Goal: Check status

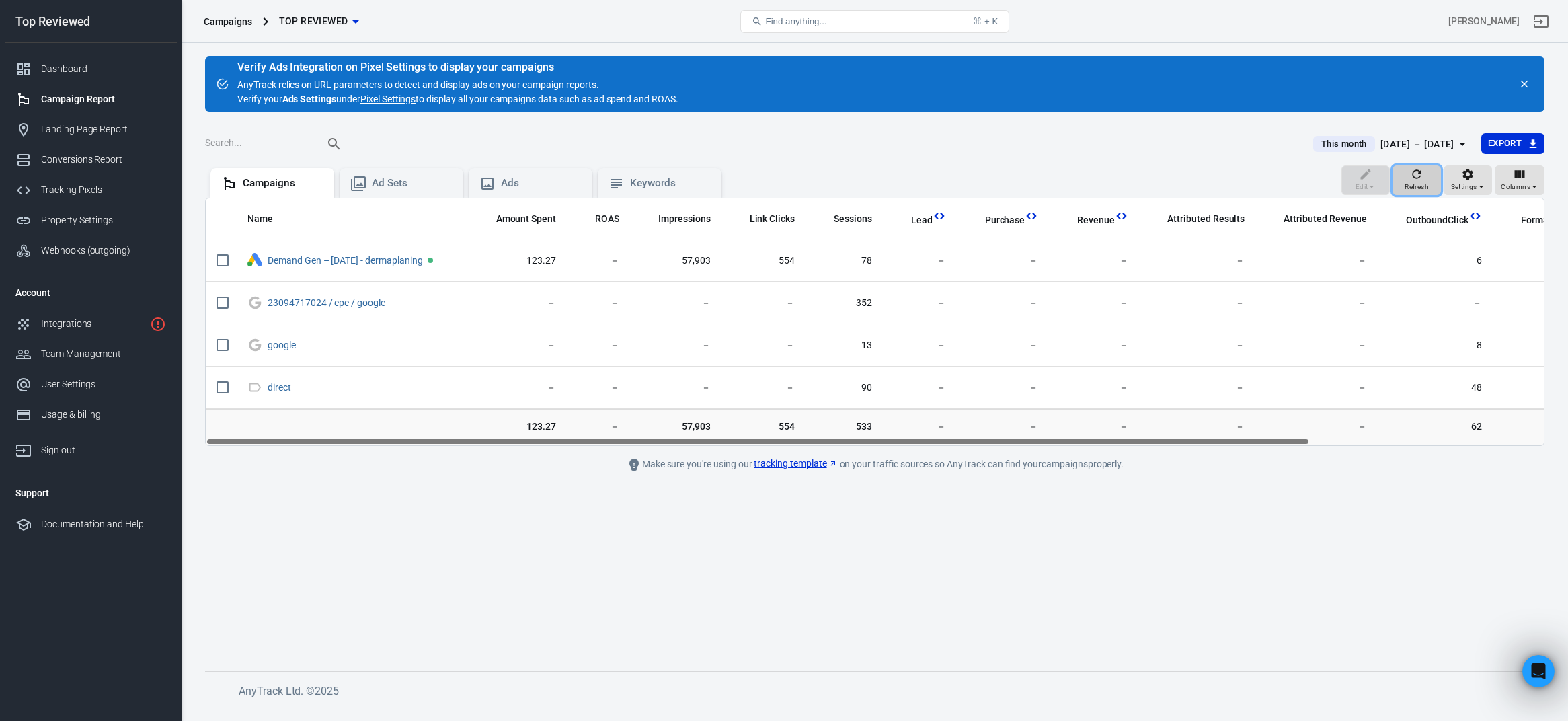
click at [1423, 180] on span "Refresh" at bounding box center [1417, 186] width 24 height 12
drag, startPoint x: 970, startPoint y: 442, endPoint x: 625, endPoint y: 444, distance: 345.0
click at [648, 448] on main "Verify Ads Integration on Pixel Settings to display your campaigns AnyTrack rel…" at bounding box center [874, 353] width 1339 height 593
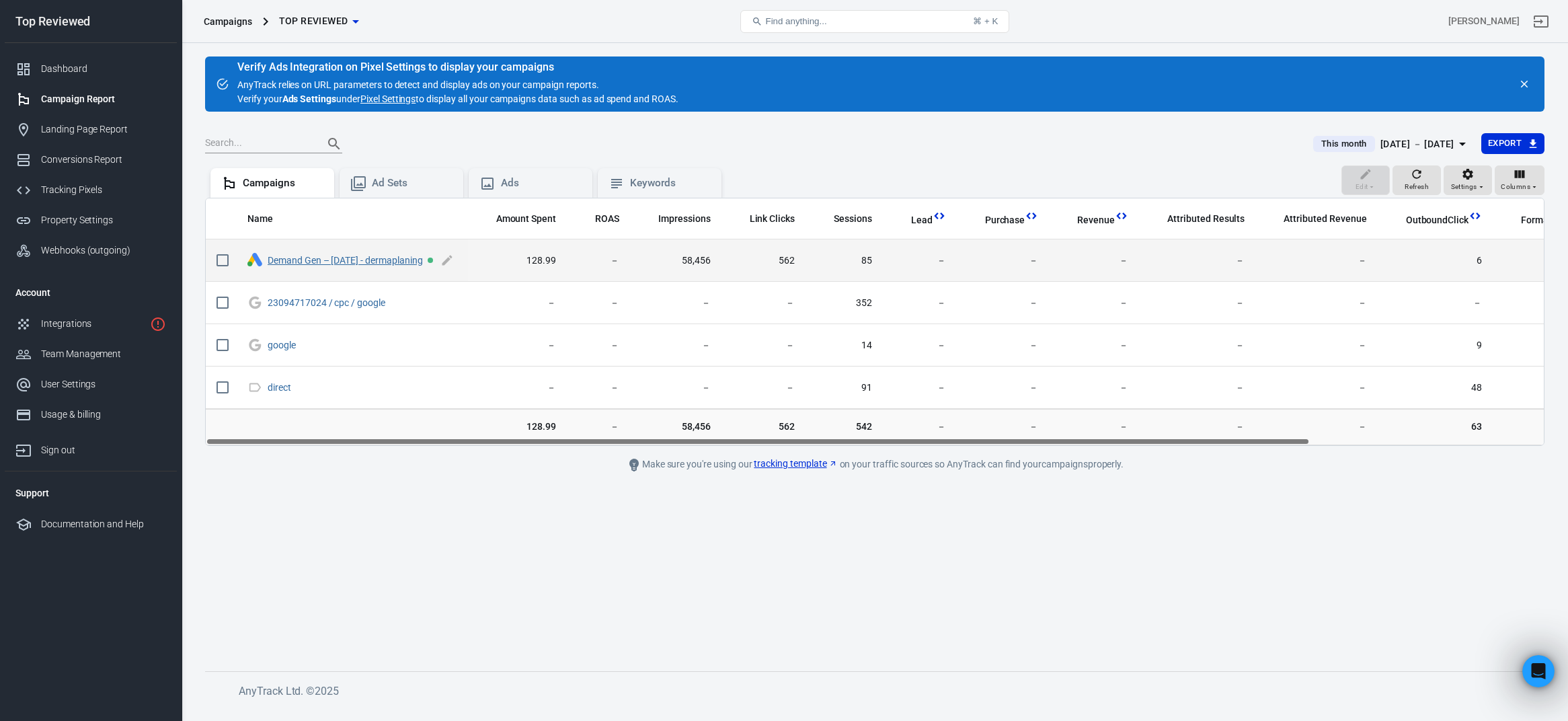
click at [351, 259] on link "Demand Gen – 2025-10-09 - dermaplaning" at bounding box center [345, 259] width 155 height 10
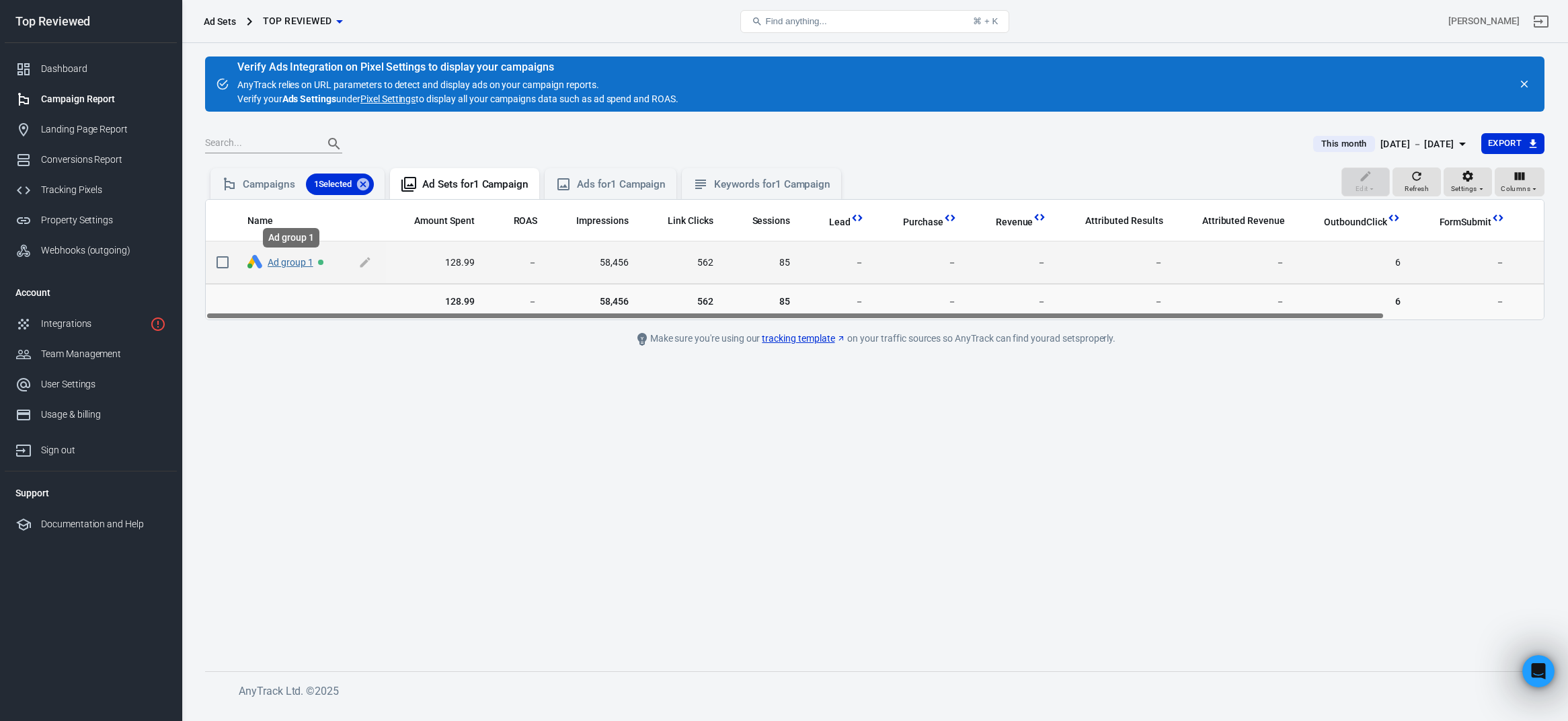
click at [273, 259] on link "Ad group 1" at bounding box center [290, 261] width 46 height 10
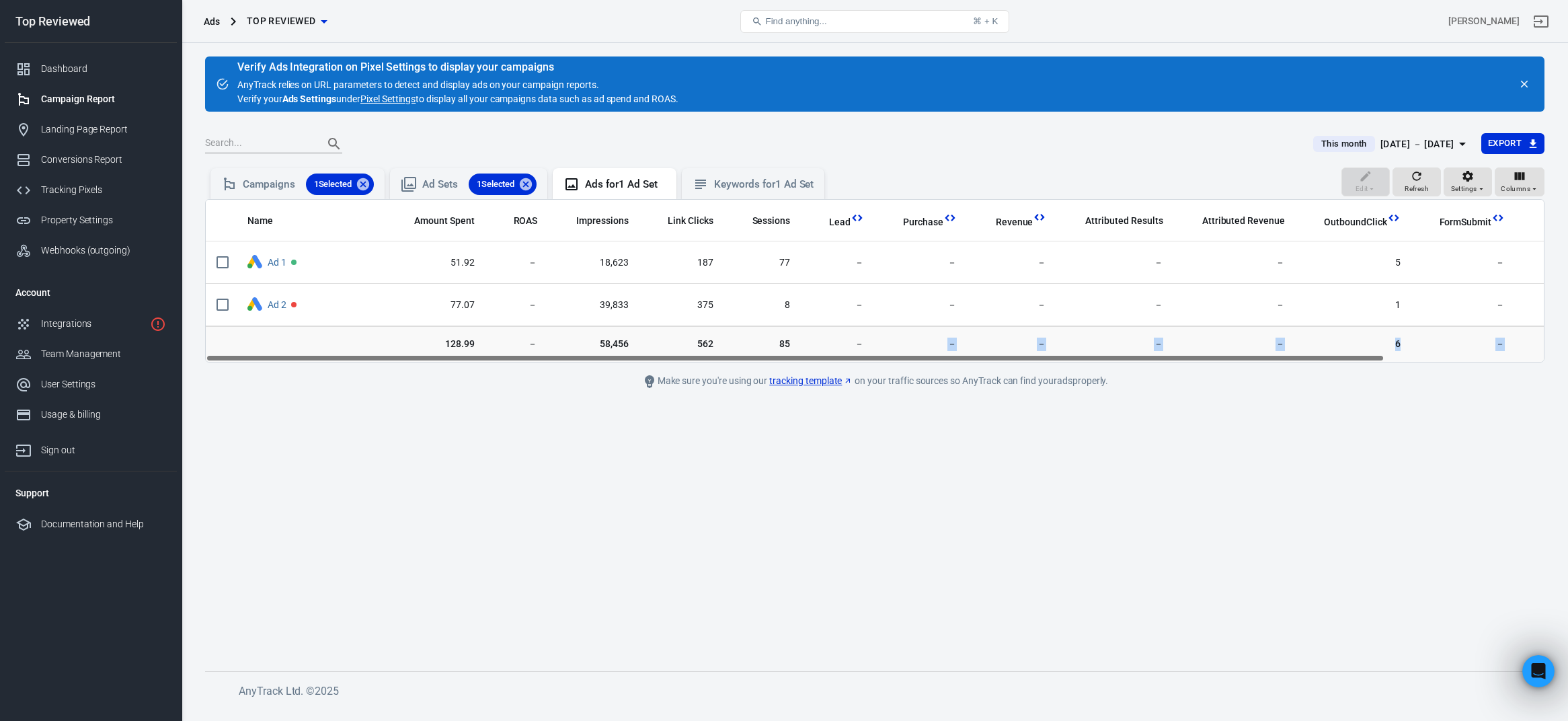
drag, startPoint x: 741, startPoint y: 363, endPoint x: 853, endPoint y: 360, distance: 112.0
click at [853, 360] on main "Verify Ads Integration on Pixel Settings to display your campaigns AnyTrack rel…" at bounding box center [874, 353] width 1339 height 593
click at [843, 422] on main "Verify Ads Integration on Pixel Settings to display your campaigns AnyTrack rel…" at bounding box center [874, 353] width 1339 height 593
drag, startPoint x: 851, startPoint y: 358, endPoint x: 602, endPoint y: 342, distance: 249.5
click at [646, 348] on div "Name Amount Spent ROAS Impressions Link Clicks Sessions Lead Purchase Revenue A…" at bounding box center [874, 281] width 1339 height 164
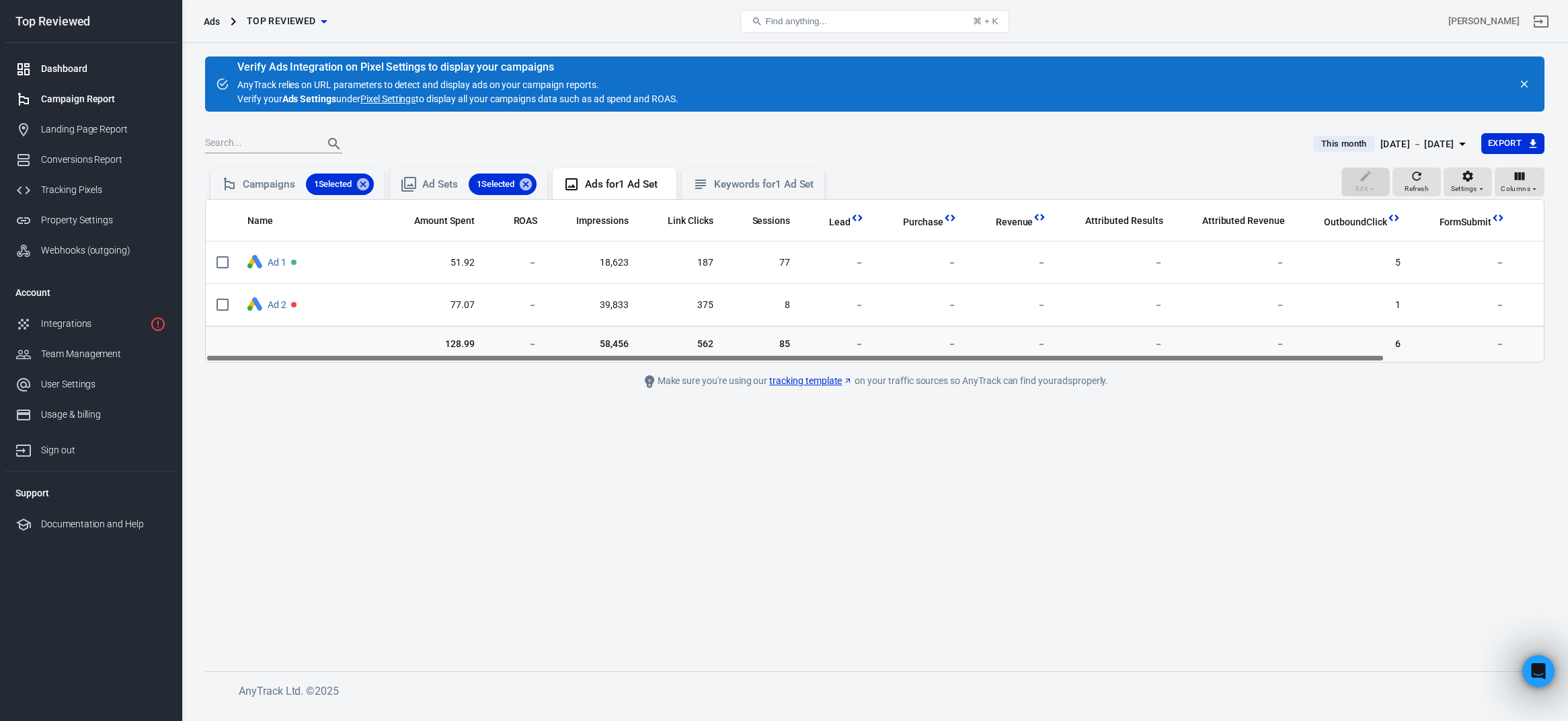
click at [74, 63] on div "Dashboard" at bounding box center [103, 69] width 125 height 14
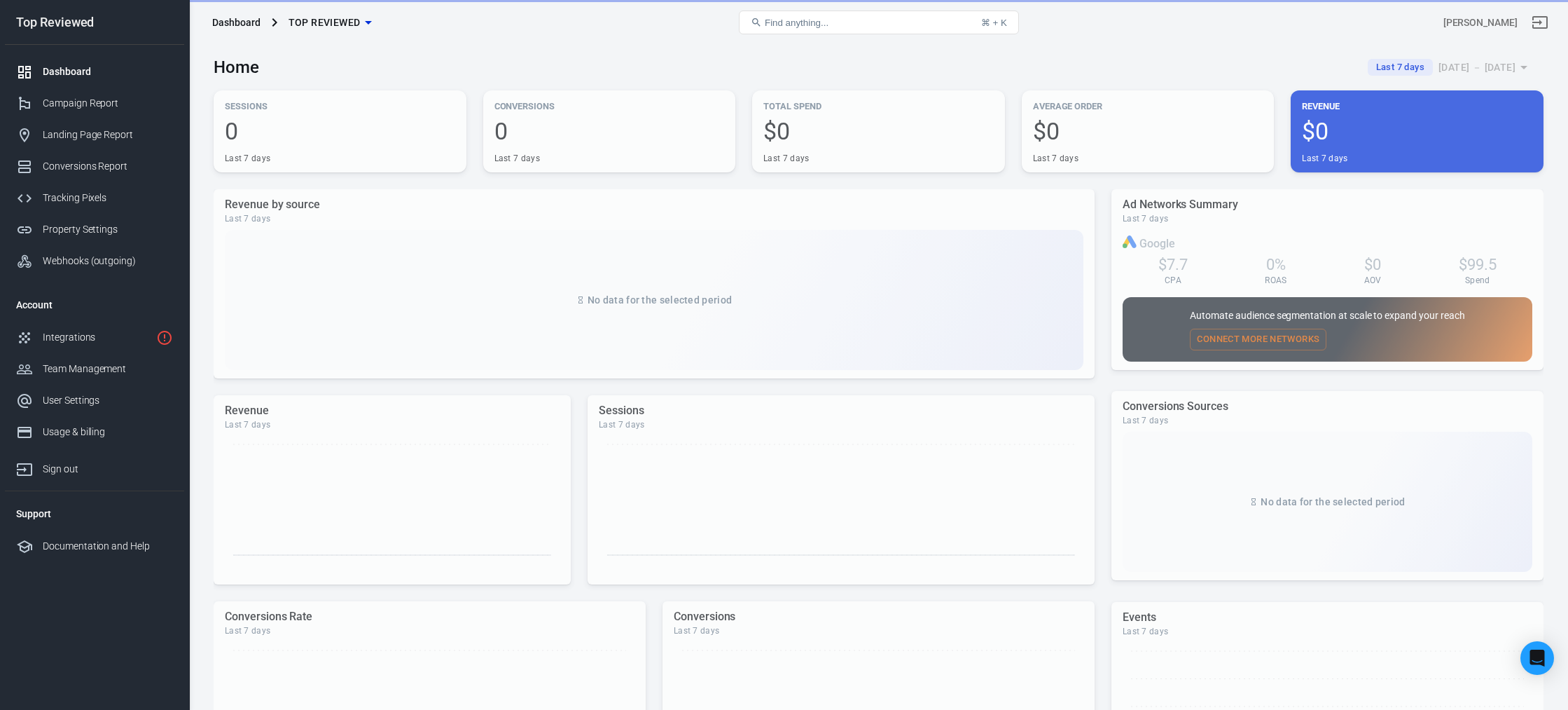
click at [588, 74] on div "Home Last 7 days Oct 4 － Oct 10, 2025" at bounding box center [878, 62] width 1330 height 34
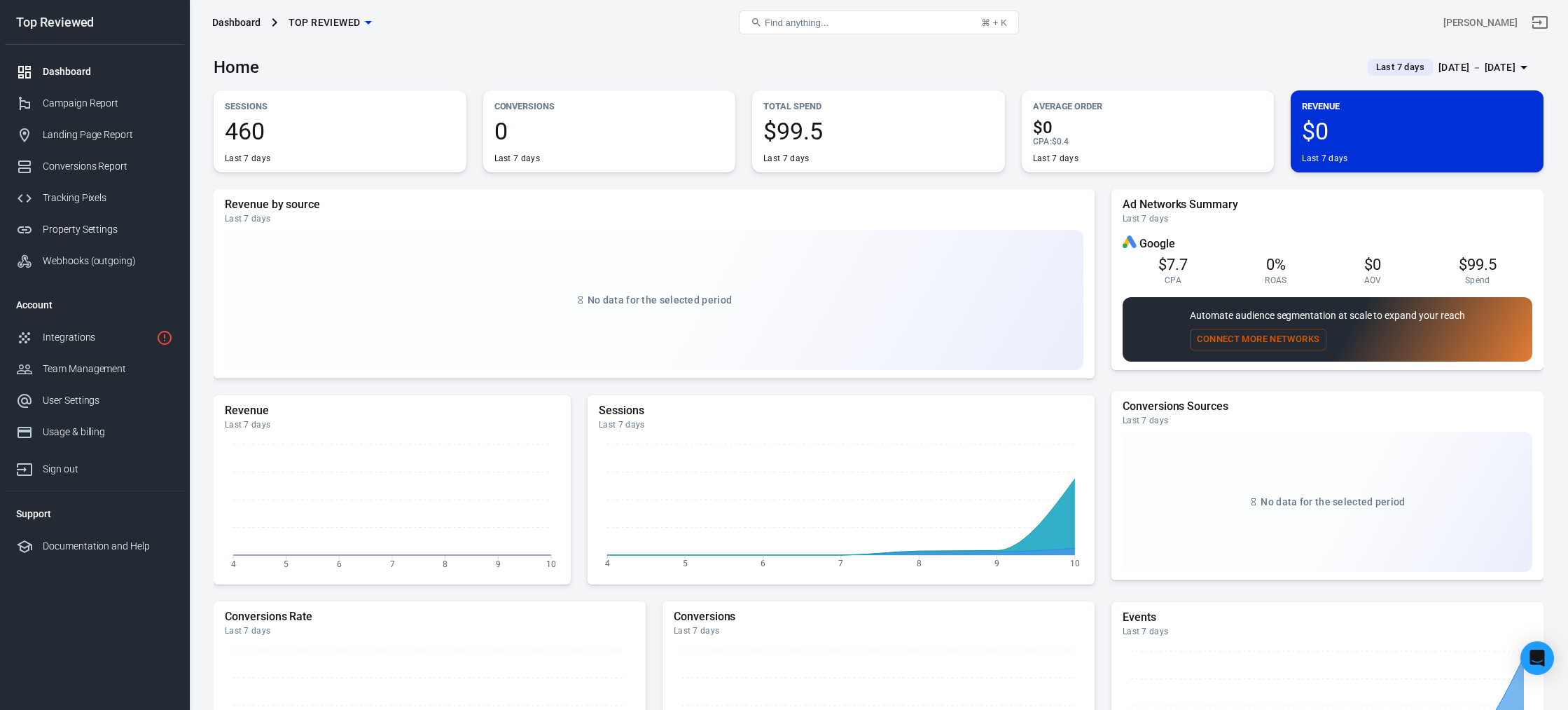
click at [1370, 68] on span "Last 7 days" at bounding box center [1400, 68] width 60 height 14
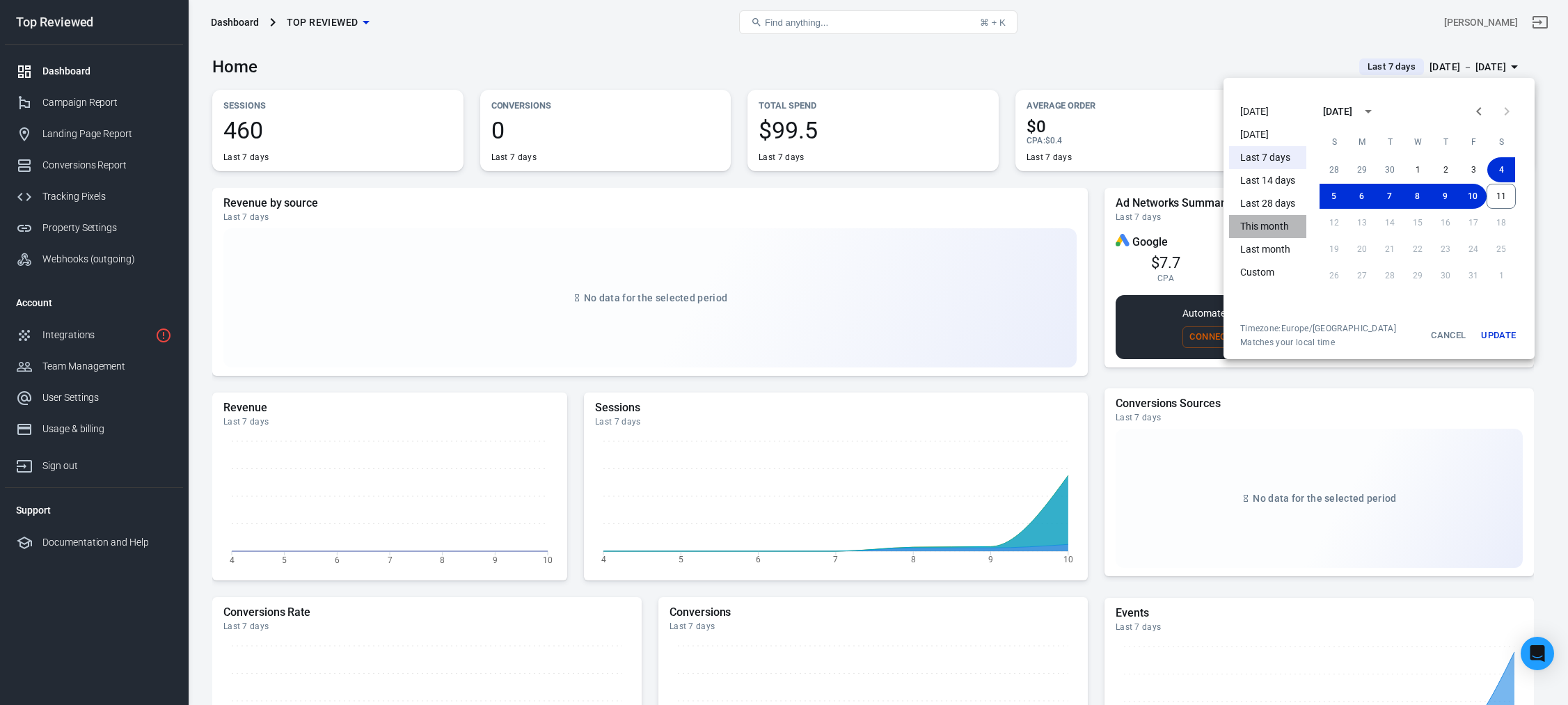
click at [1266, 225] on li "This month" at bounding box center [1267, 227] width 77 height 23
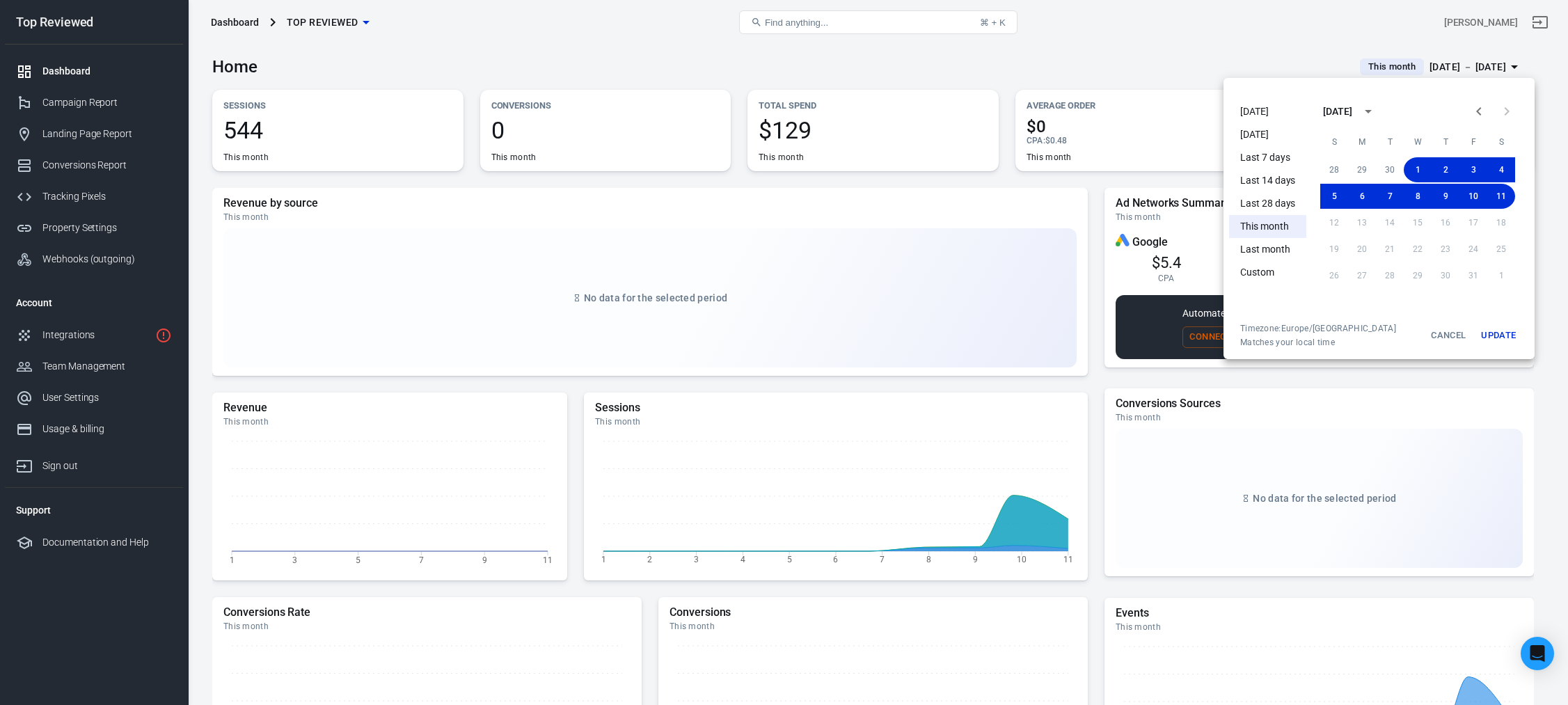
click at [875, 53] on div at bounding box center [784, 352] width 1568 height 705
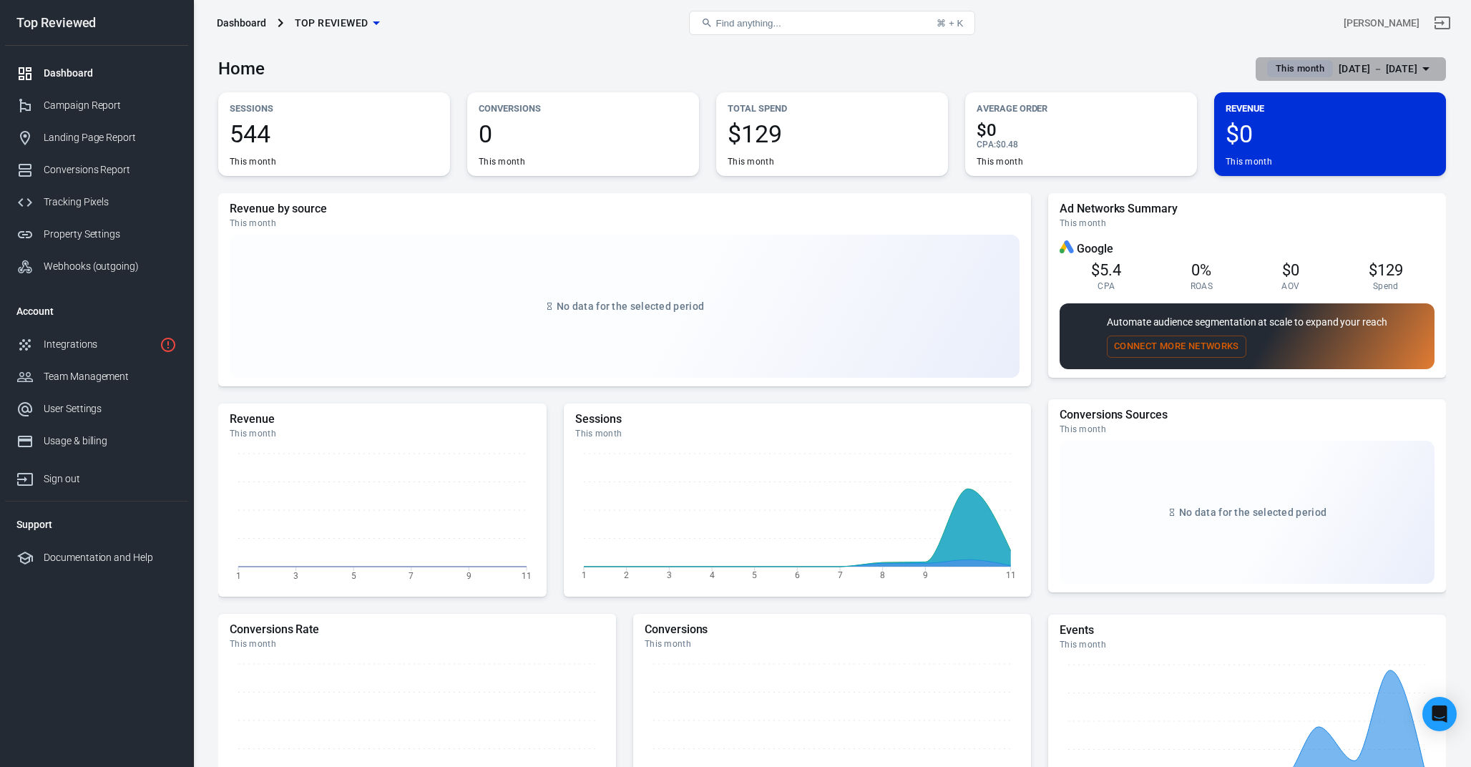
click at [1277, 69] on span "This month" at bounding box center [1300, 69] width 60 height 14
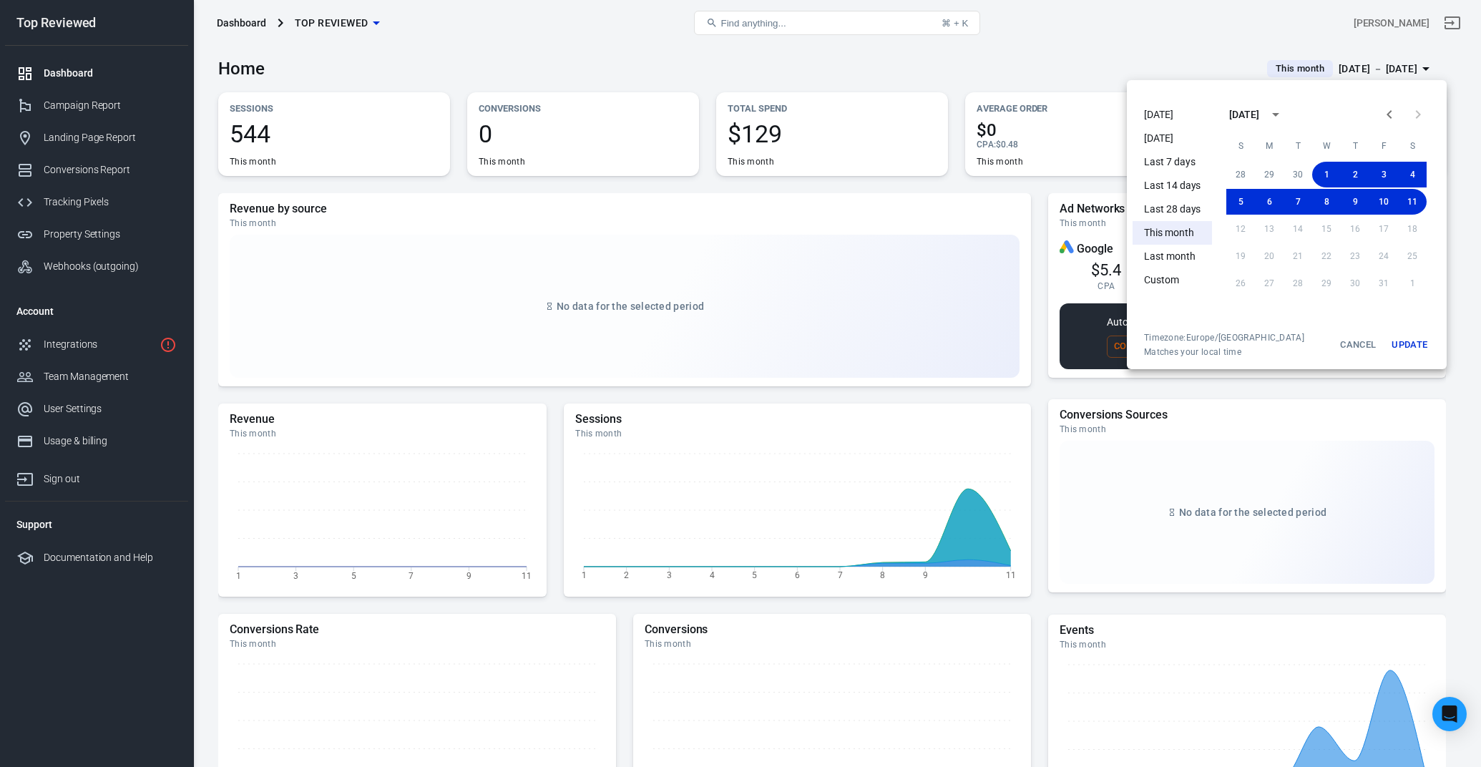
click at [1177, 228] on li "This month" at bounding box center [1172, 233] width 79 height 24
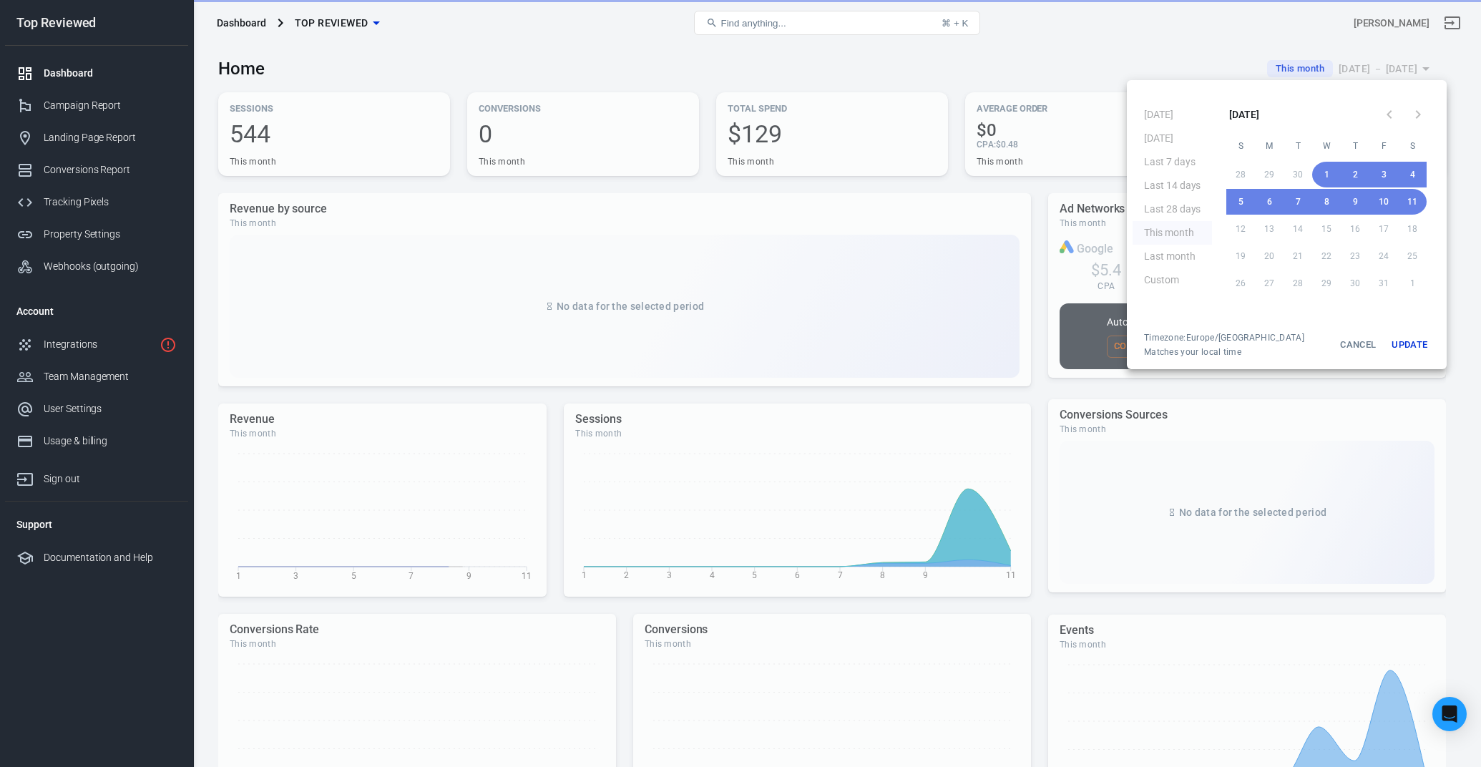
click at [1407, 343] on button "Update" at bounding box center [1410, 345] width 46 height 26
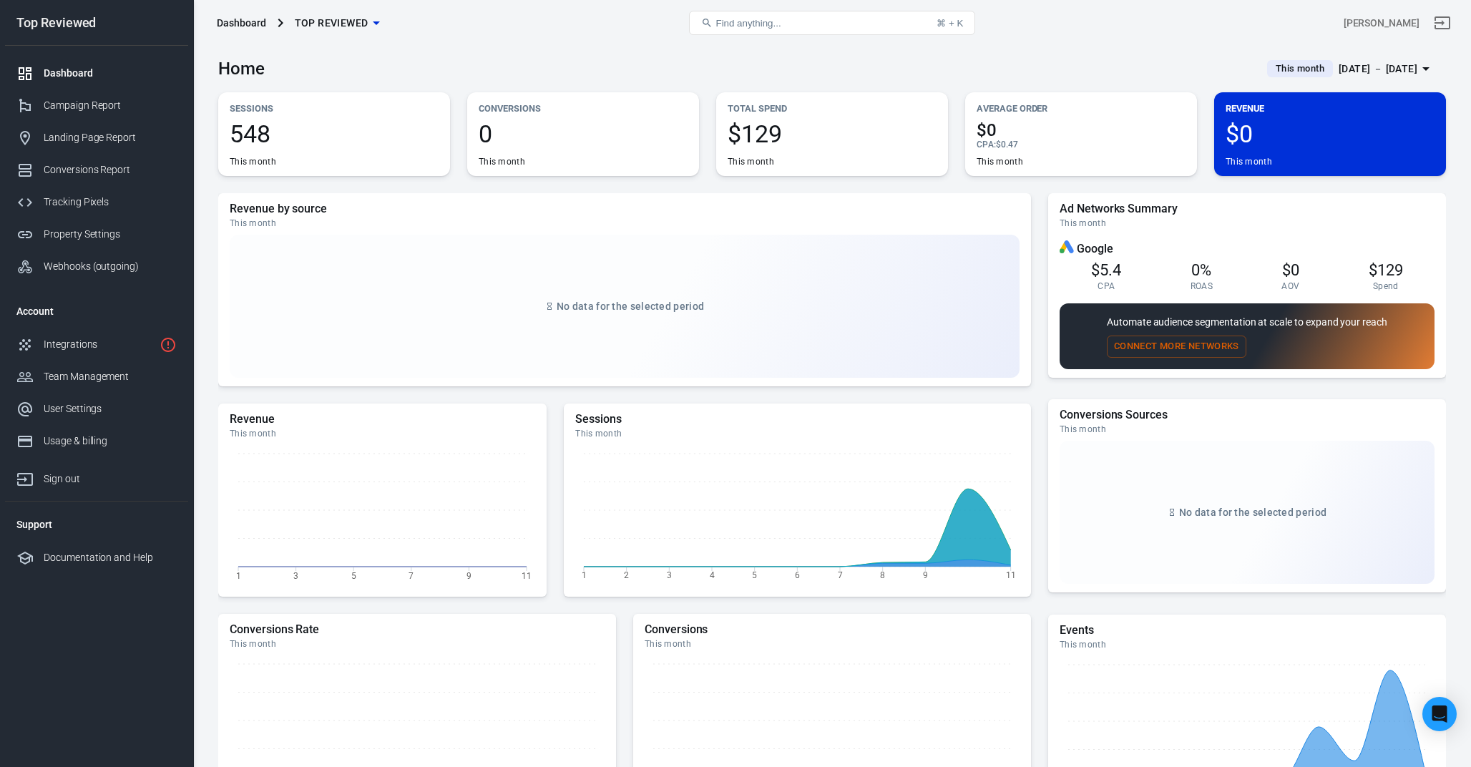
click at [1270, 74] on span "This month" at bounding box center [1300, 69] width 60 height 14
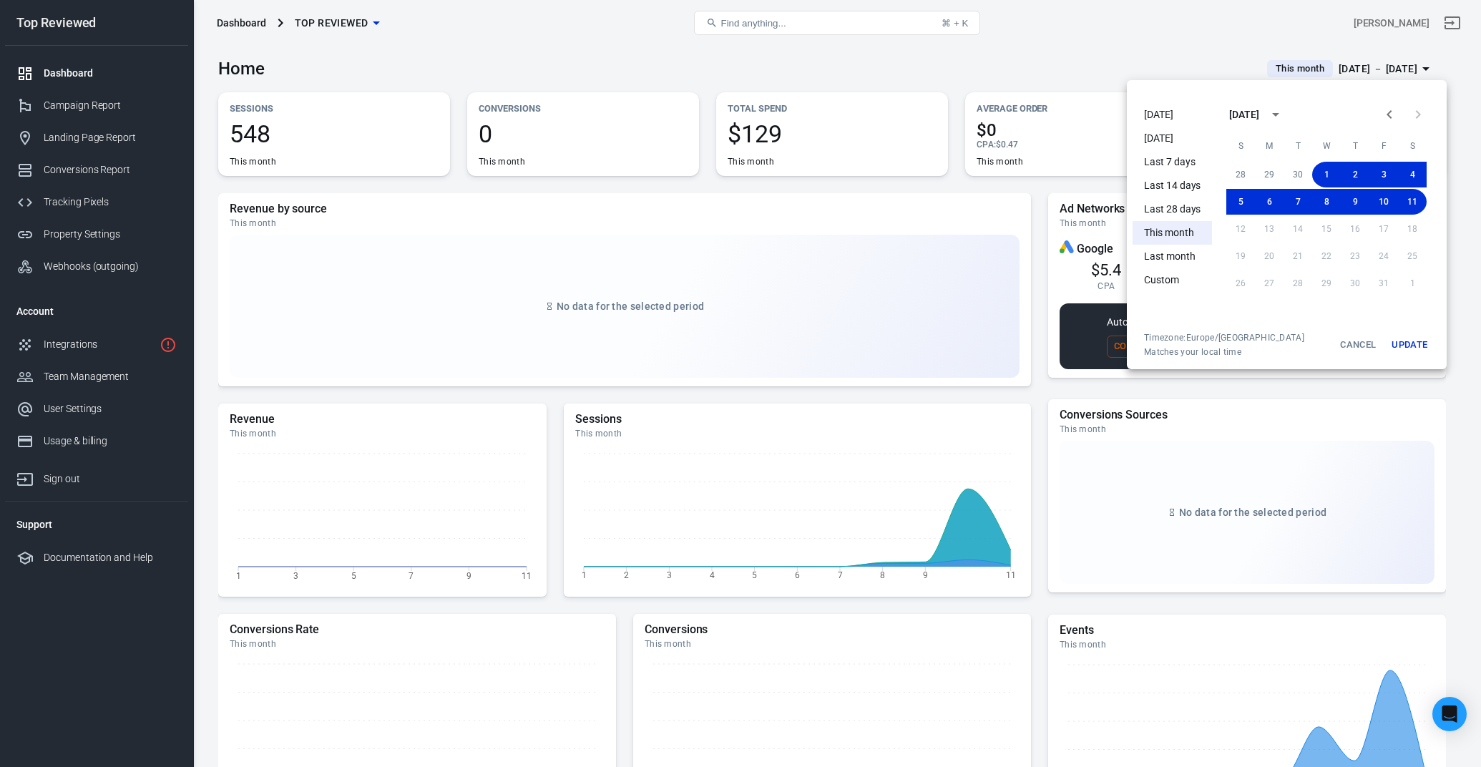
click at [996, 60] on div at bounding box center [740, 383] width 1481 height 767
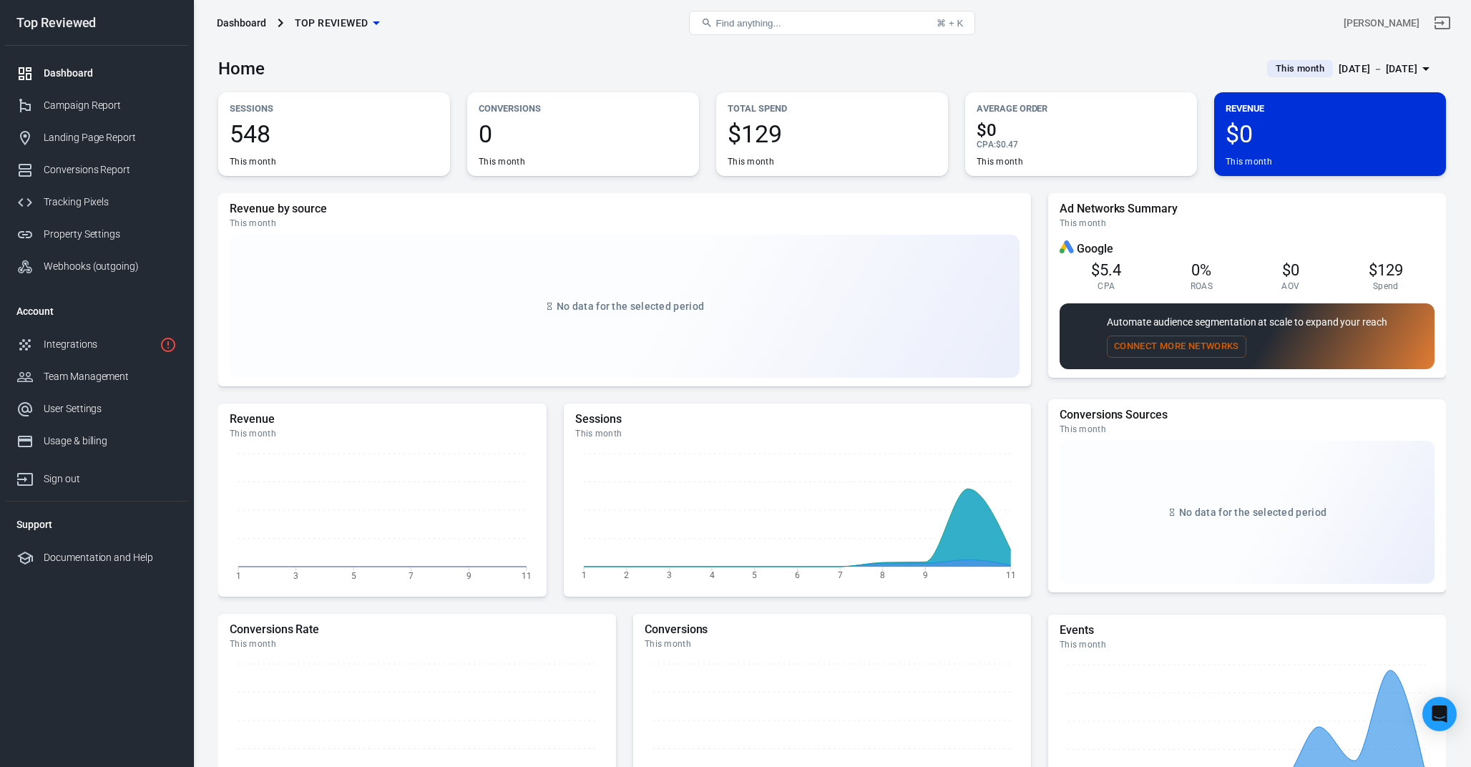
click at [105, 75] on div "Dashboard" at bounding box center [110, 73] width 133 height 15
click at [79, 99] on div "Campaign Report" at bounding box center [110, 105] width 133 height 15
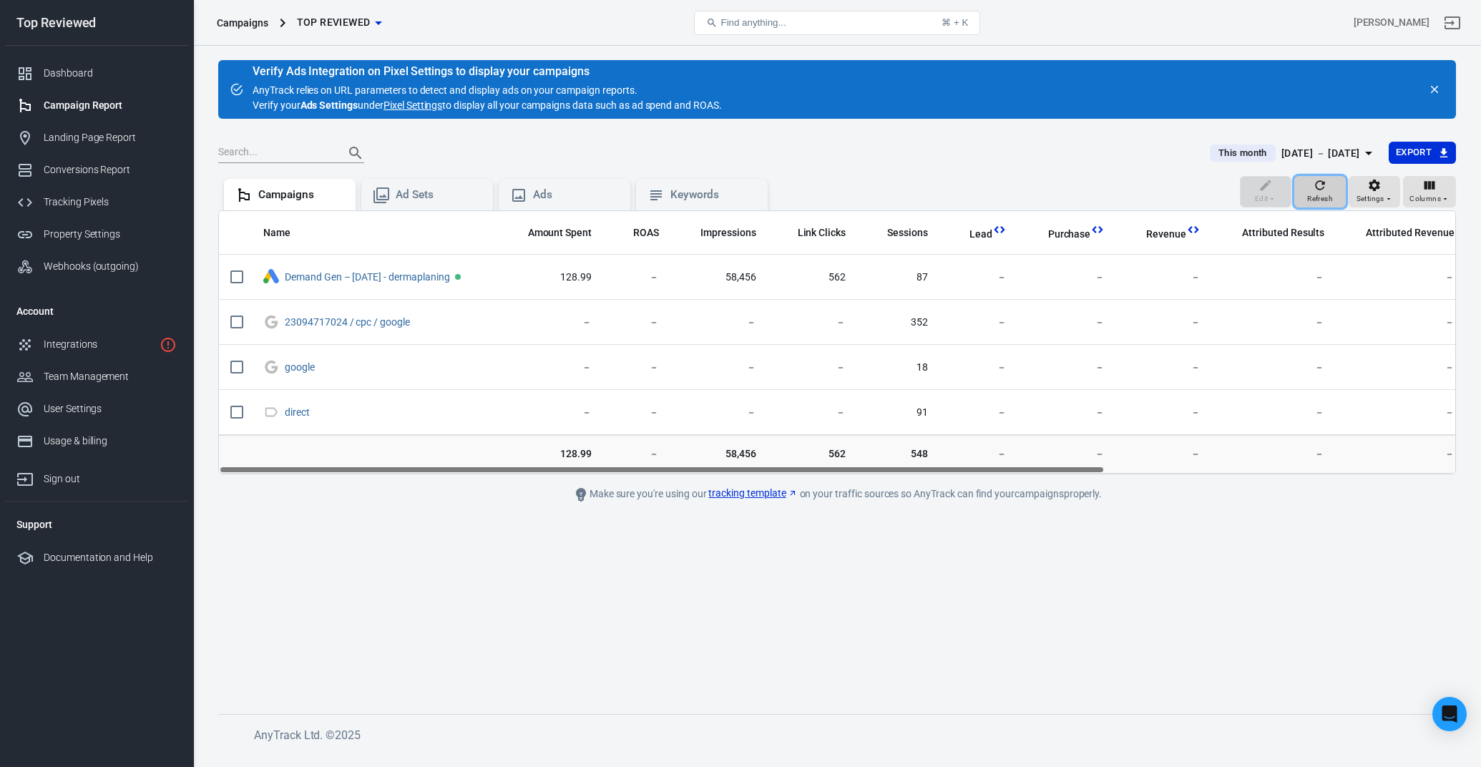
click at [1322, 187] on icon "button" at bounding box center [1320, 185] width 14 height 14
drag, startPoint x: 1025, startPoint y: 482, endPoint x: 526, endPoint y: 472, distance: 499.5
click at [547, 474] on main "Verify Ads Integration on Pixel Settings to display your campaigns AnyTrack rel…" at bounding box center [837, 375] width 1238 height 631
click at [54, 73] on div "Dashboard" at bounding box center [110, 73] width 133 height 15
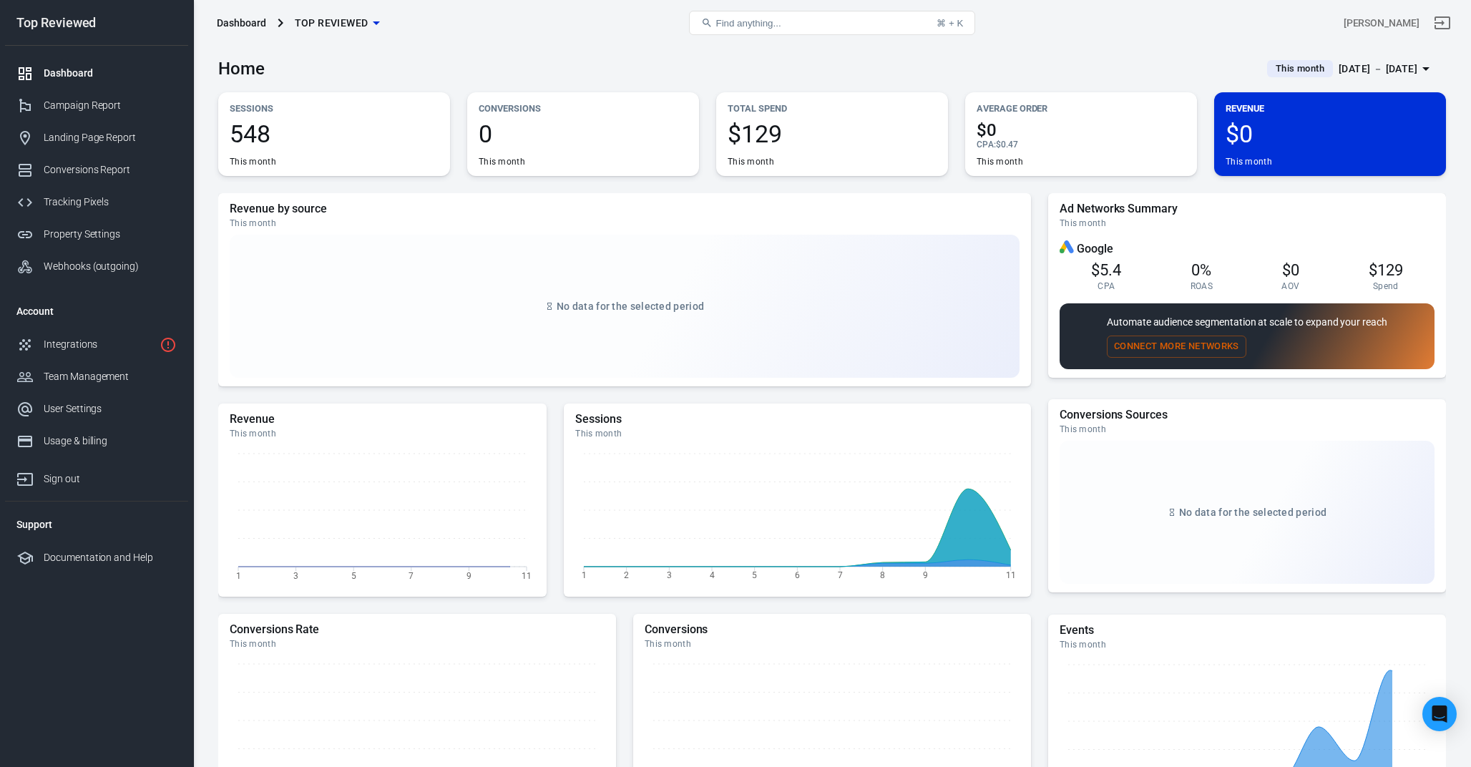
click at [533, 188] on main "Home This month Oct 1 － Oct 11, 2025 Sessions 548 This month Conversions 0 This…" at bounding box center [832, 481] width 1228 height 870
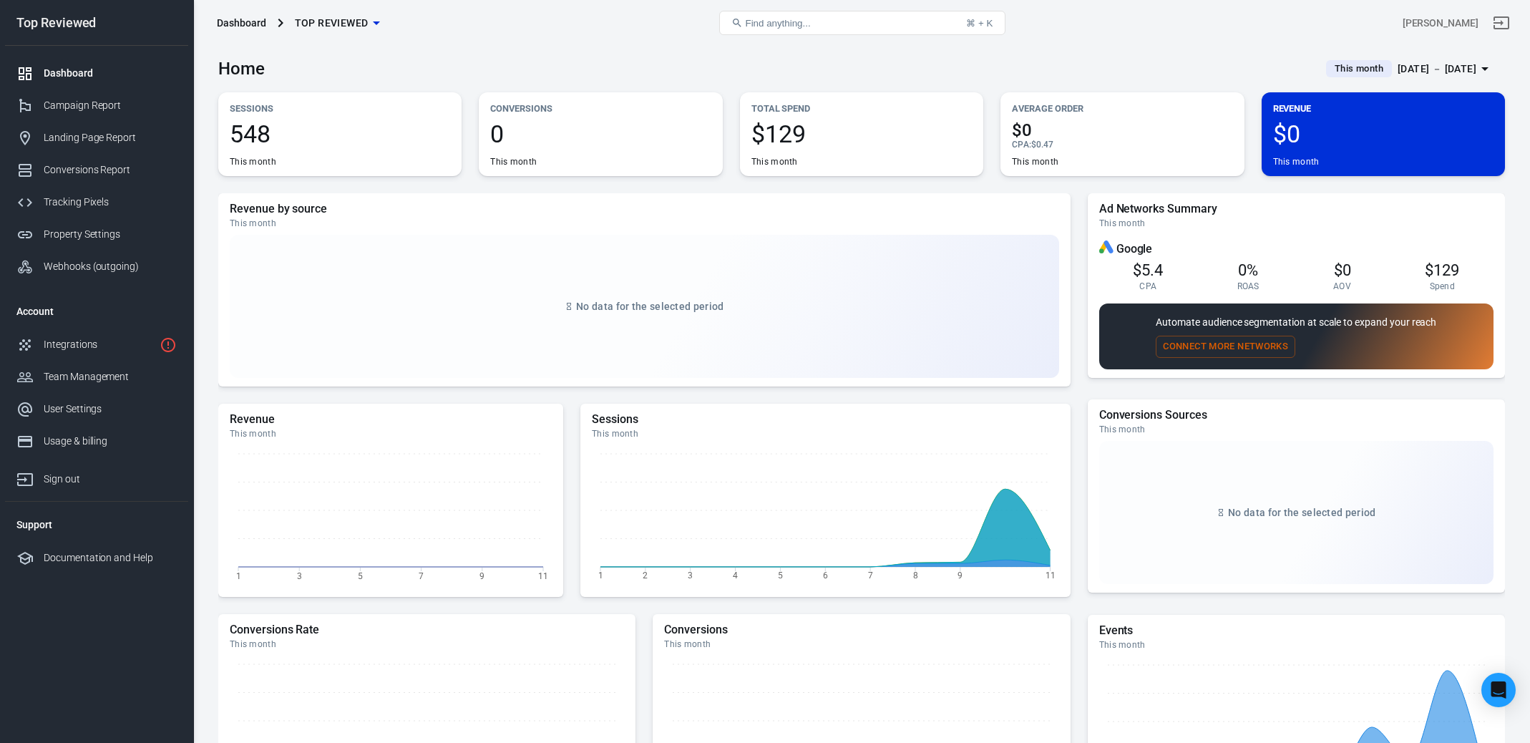
click at [1332, 68] on span "This month" at bounding box center [1359, 69] width 60 height 14
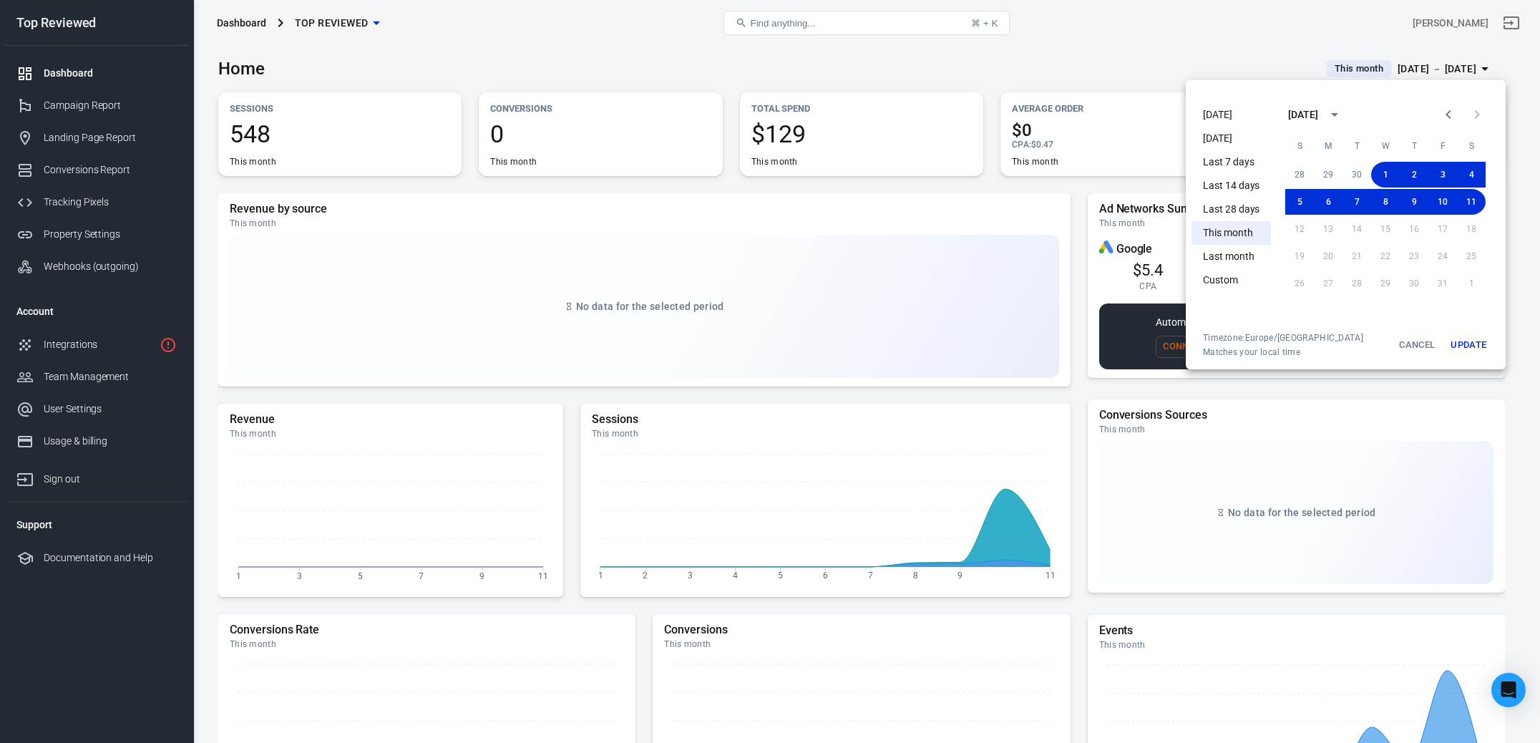
click at [1234, 227] on li "This month" at bounding box center [1230, 233] width 79 height 24
click at [95, 109] on div at bounding box center [770, 371] width 1540 height 743
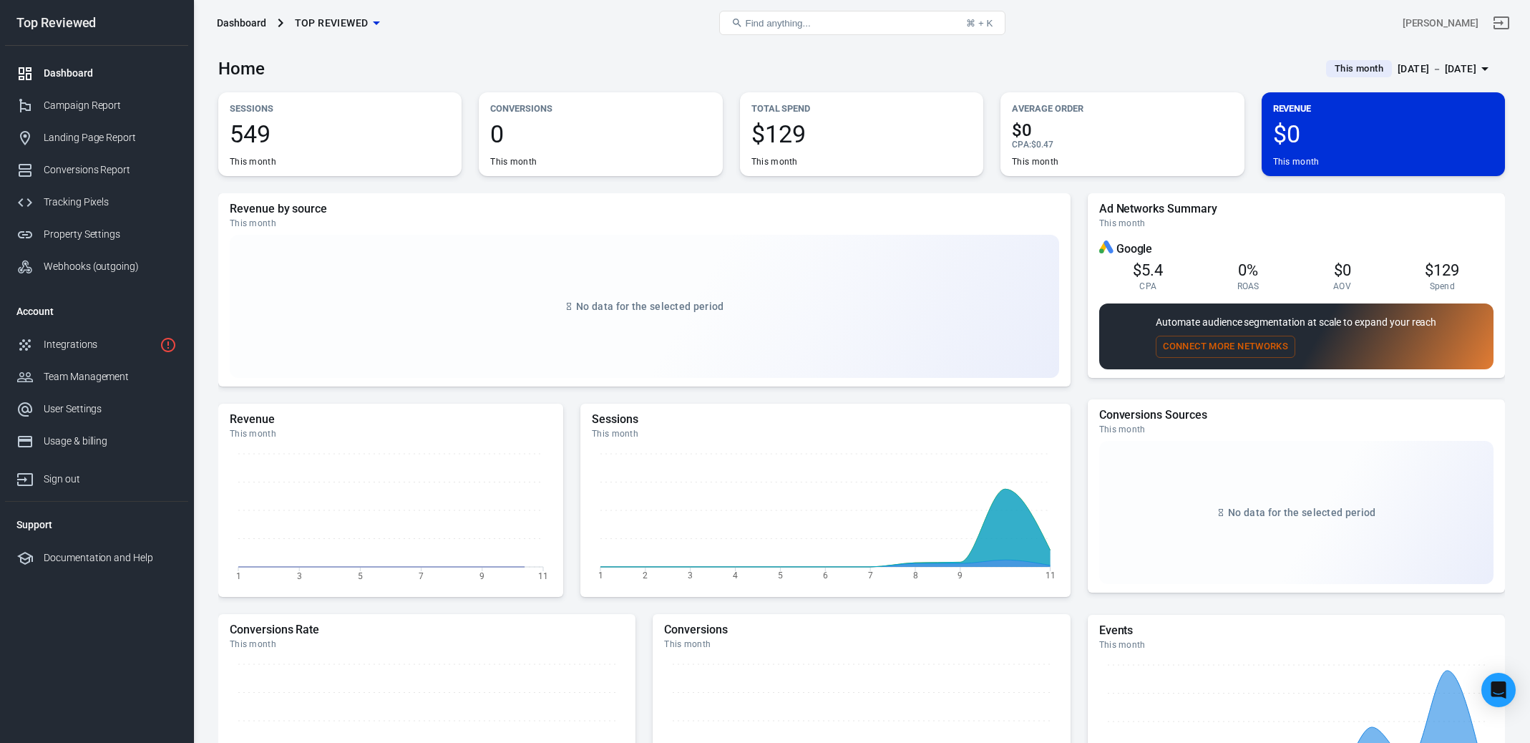
click at [87, 108] on div "Campaign Report" at bounding box center [110, 105] width 133 height 15
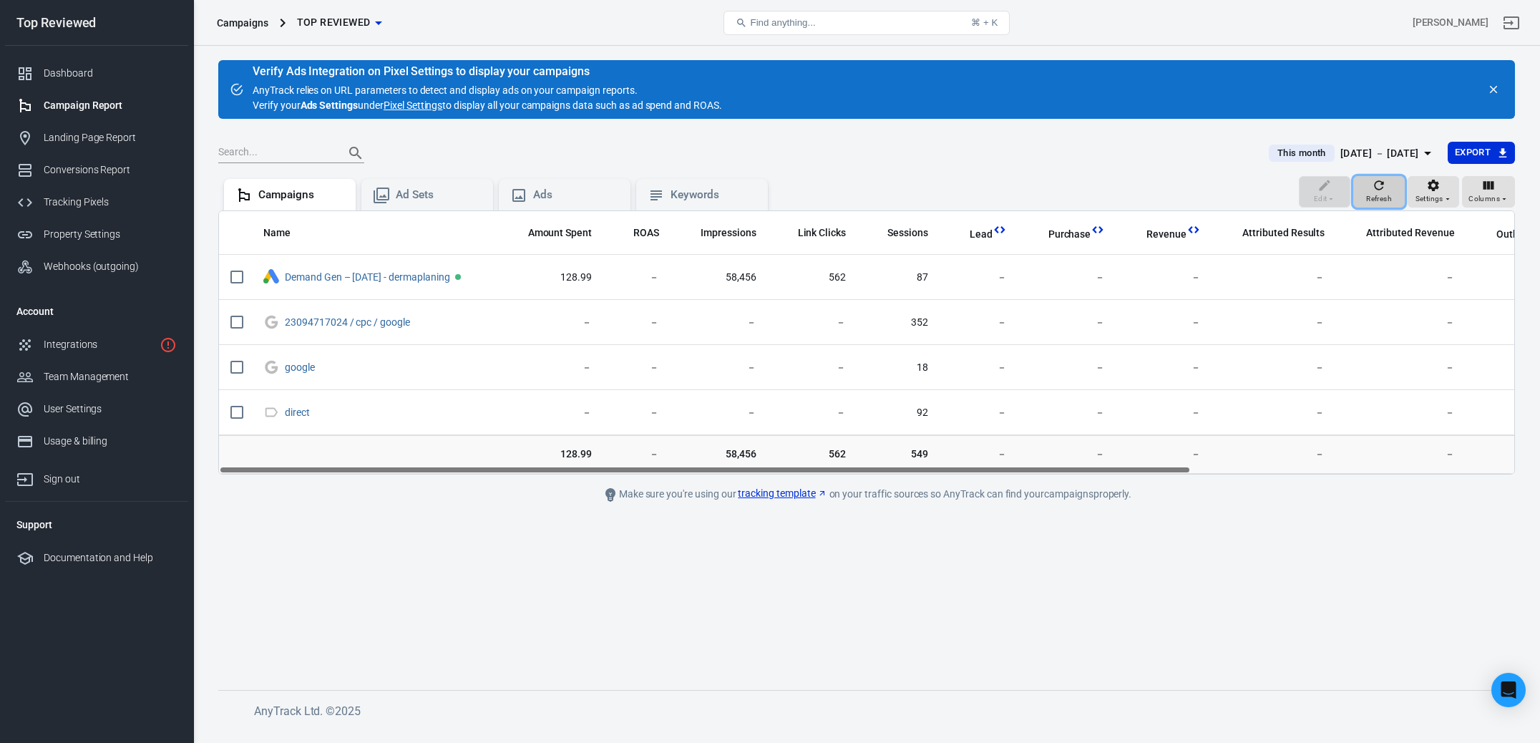
click at [1364, 190] on button "Refresh" at bounding box center [1379, 191] width 52 height 31
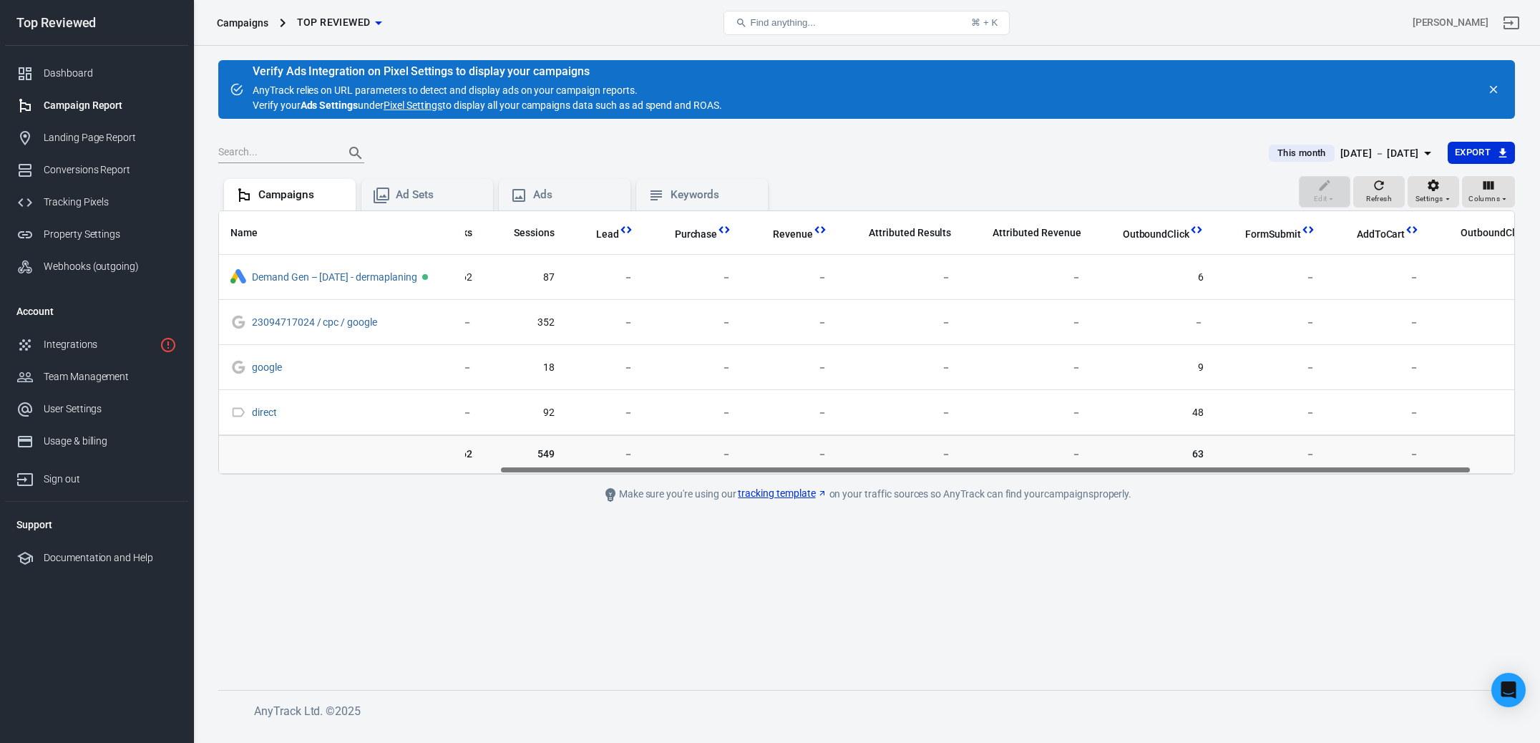
scroll to position [0, 430]
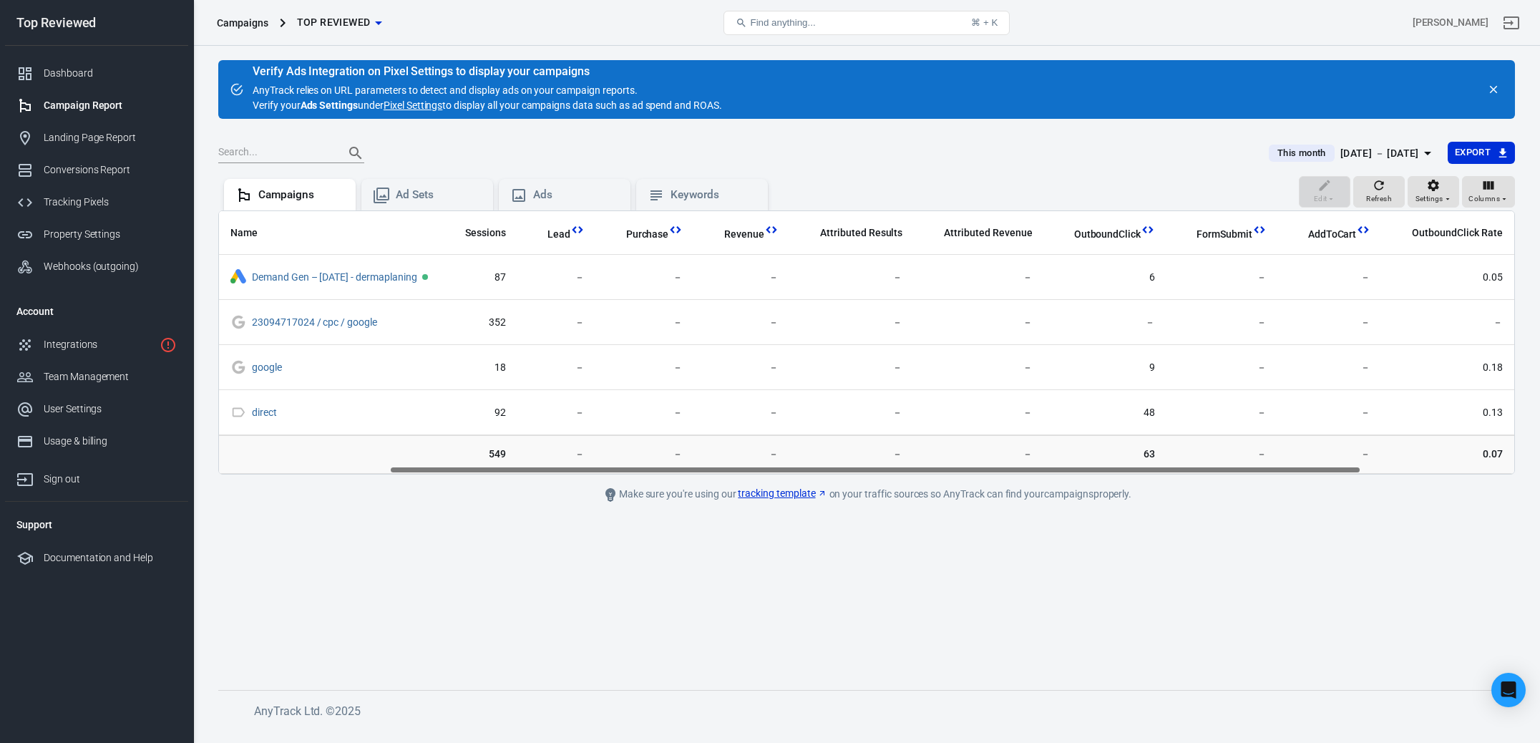
drag, startPoint x: 959, startPoint y: 471, endPoint x: 648, endPoint y: 454, distance: 311.0
click at [639, 456] on div "Name Amount Spent ROAS Impressions Link Clicks Sessions Lead Purchase Revenue A…" at bounding box center [866, 342] width 1297 height 264
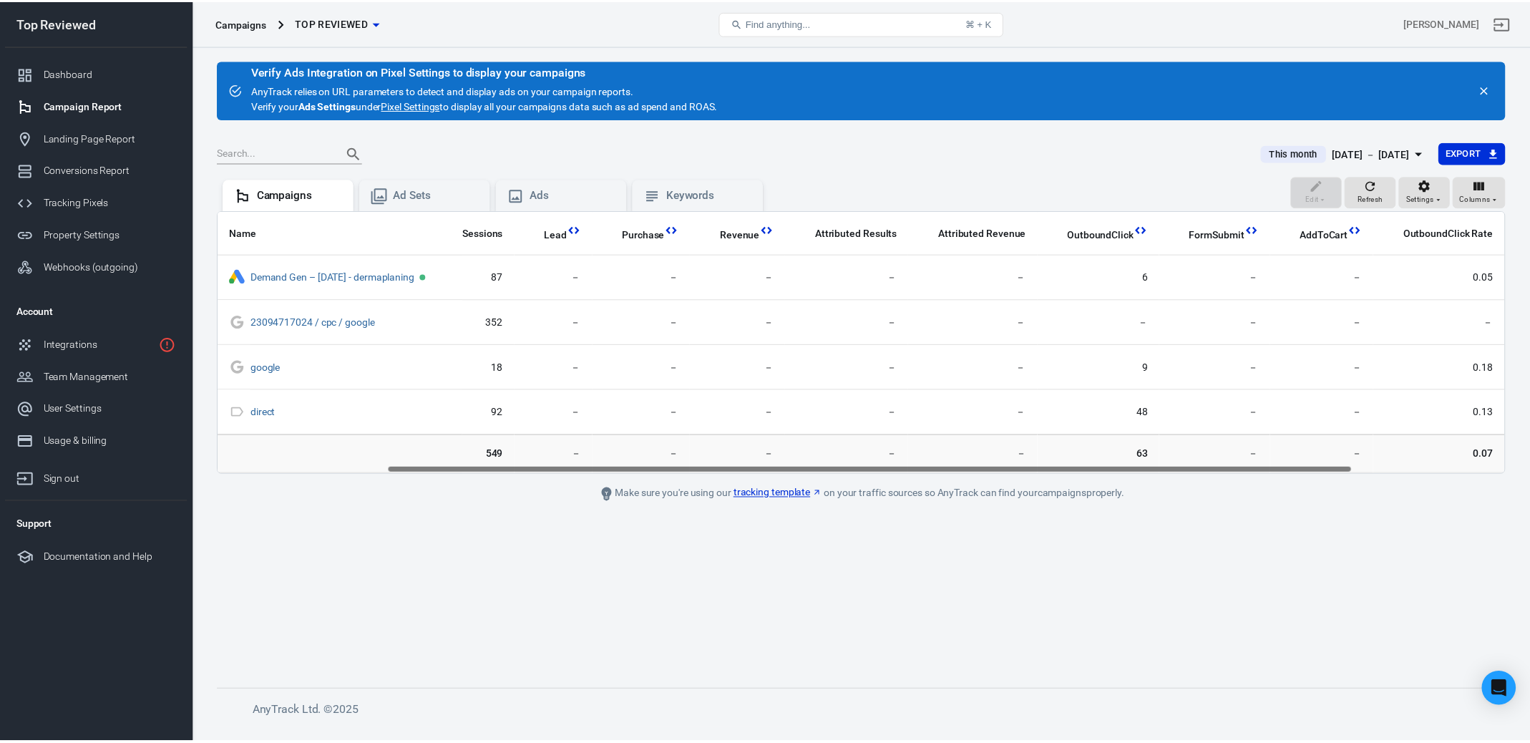
scroll to position [0, 0]
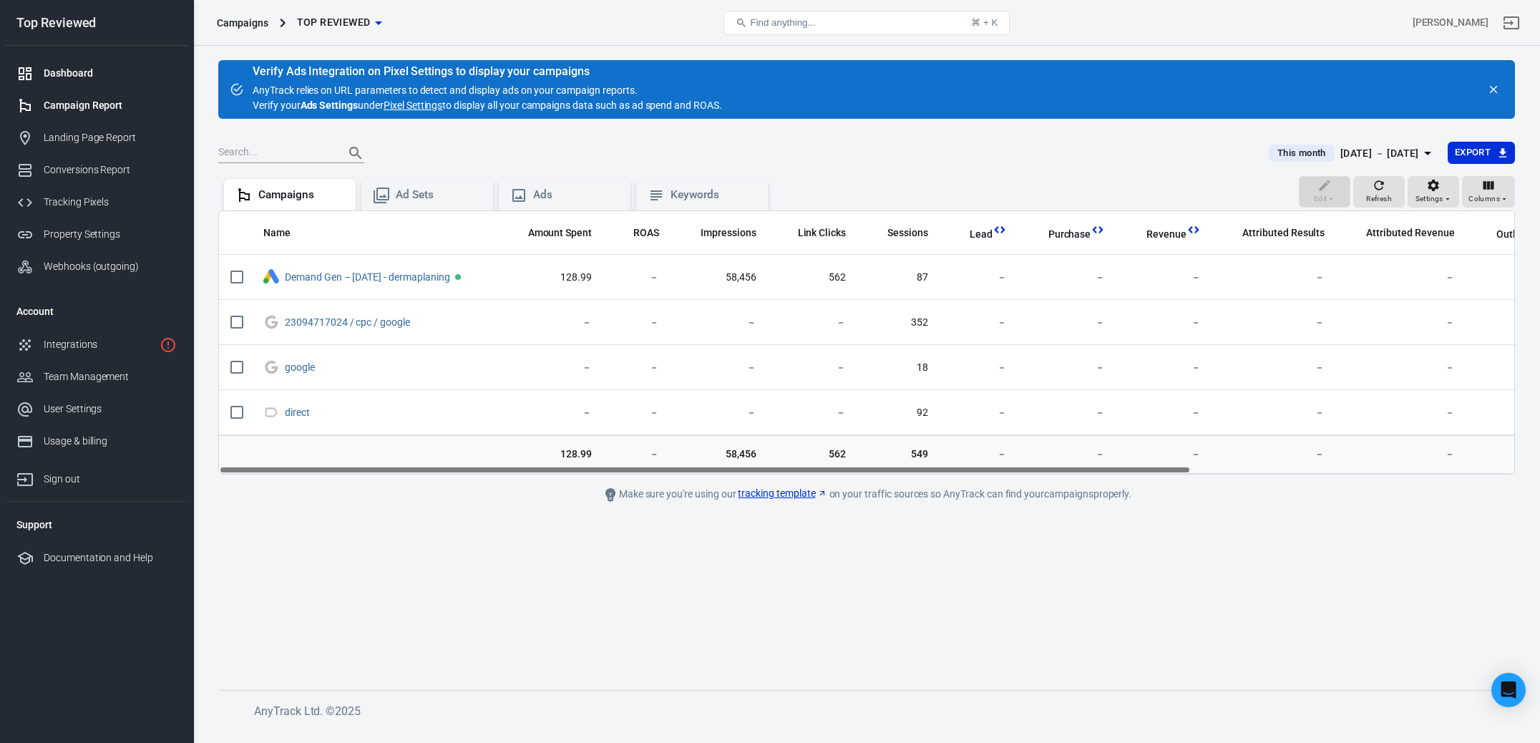
click at [62, 61] on link "Dashboard" at bounding box center [96, 73] width 183 height 32
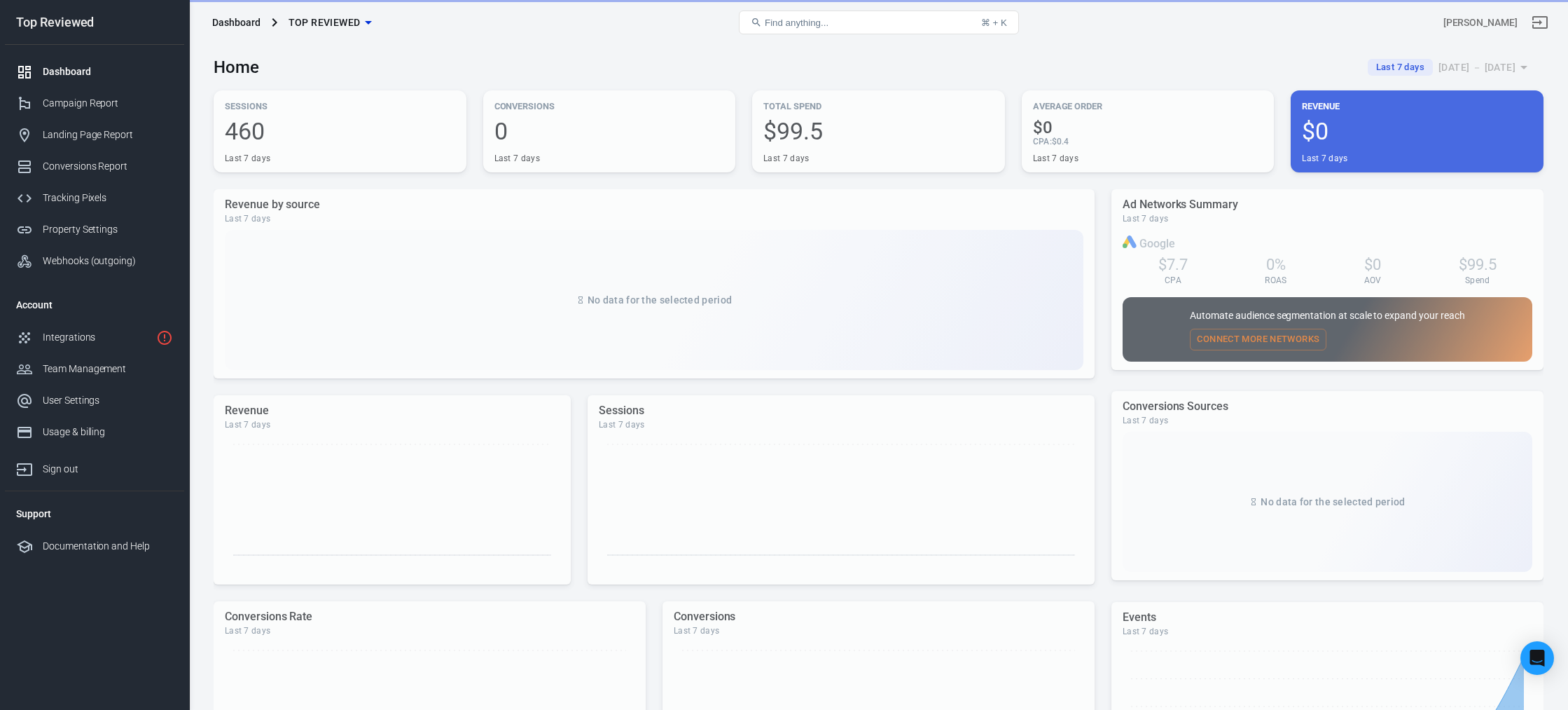
click at [787, 196] on div "Revenue by source Last 7 days No data for the selected period" at bounding box center [654, 283] width 881 height 189
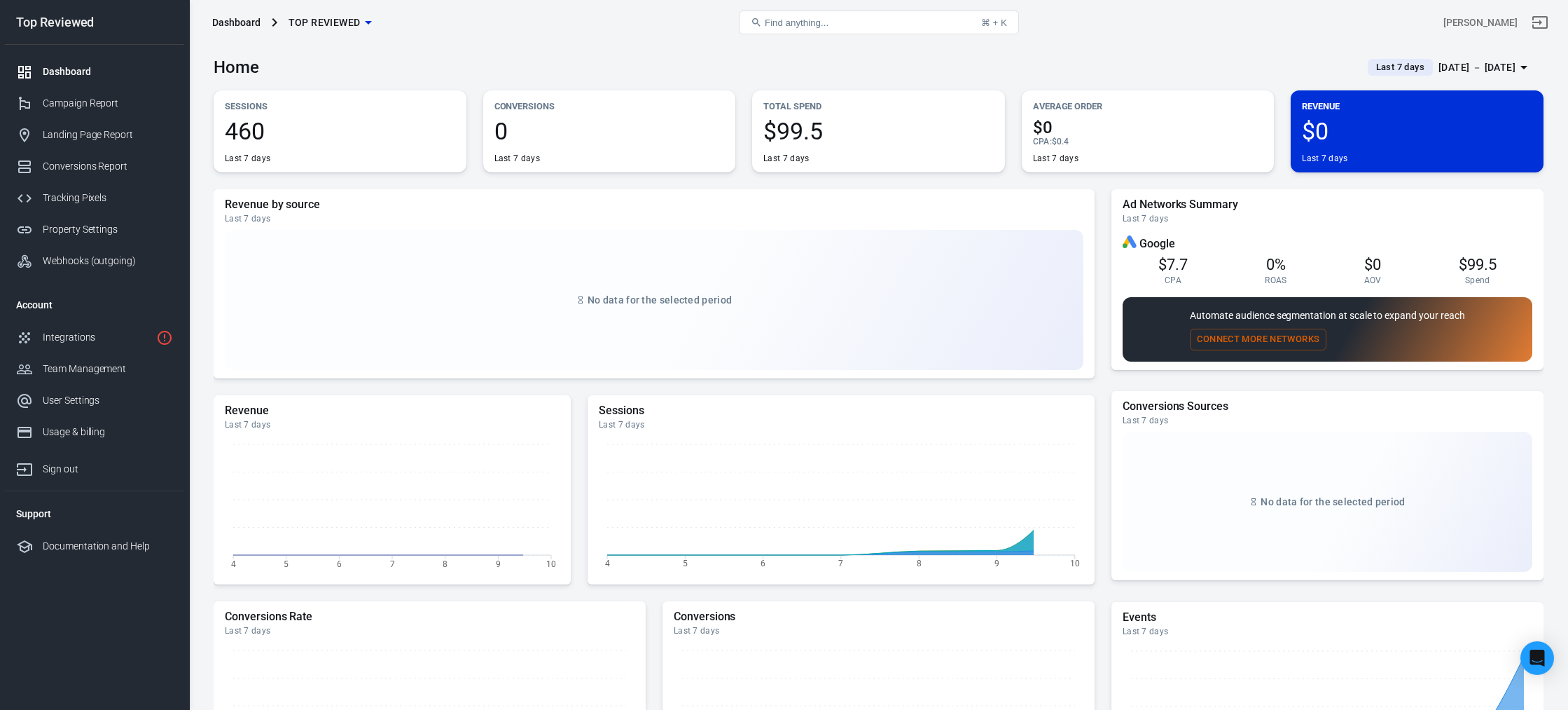
click at [787, 196] on div "Revenue by source Last 7 days No data for the selected period" at bounding box center [654, 283] width 881 height 189
click at [1439, 68] on div "[DATE] － [DATE]" at bounding box center [1477, 68] width 77 height 18
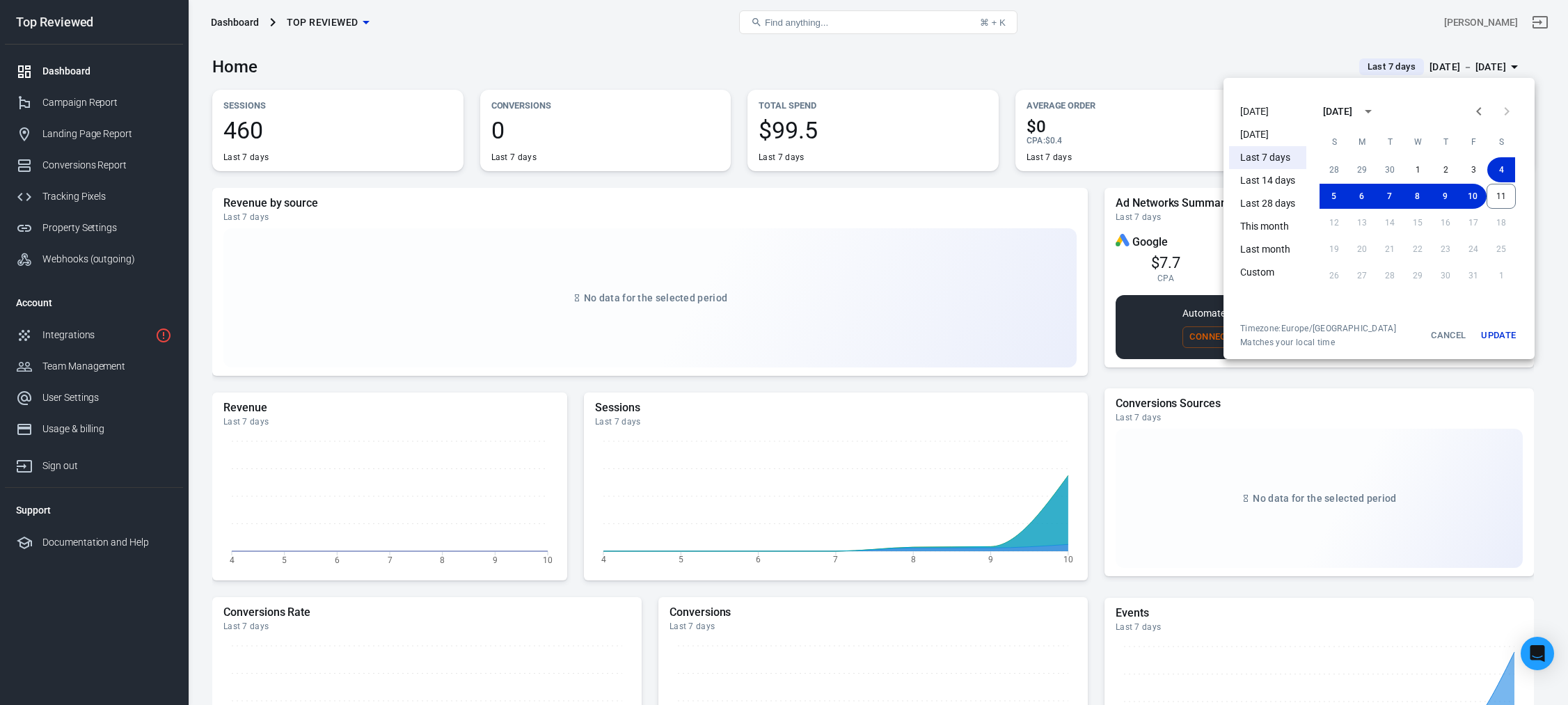
click at [1268, 227] on li "This month" at bounding box center [1267, 227] width 77 height 23
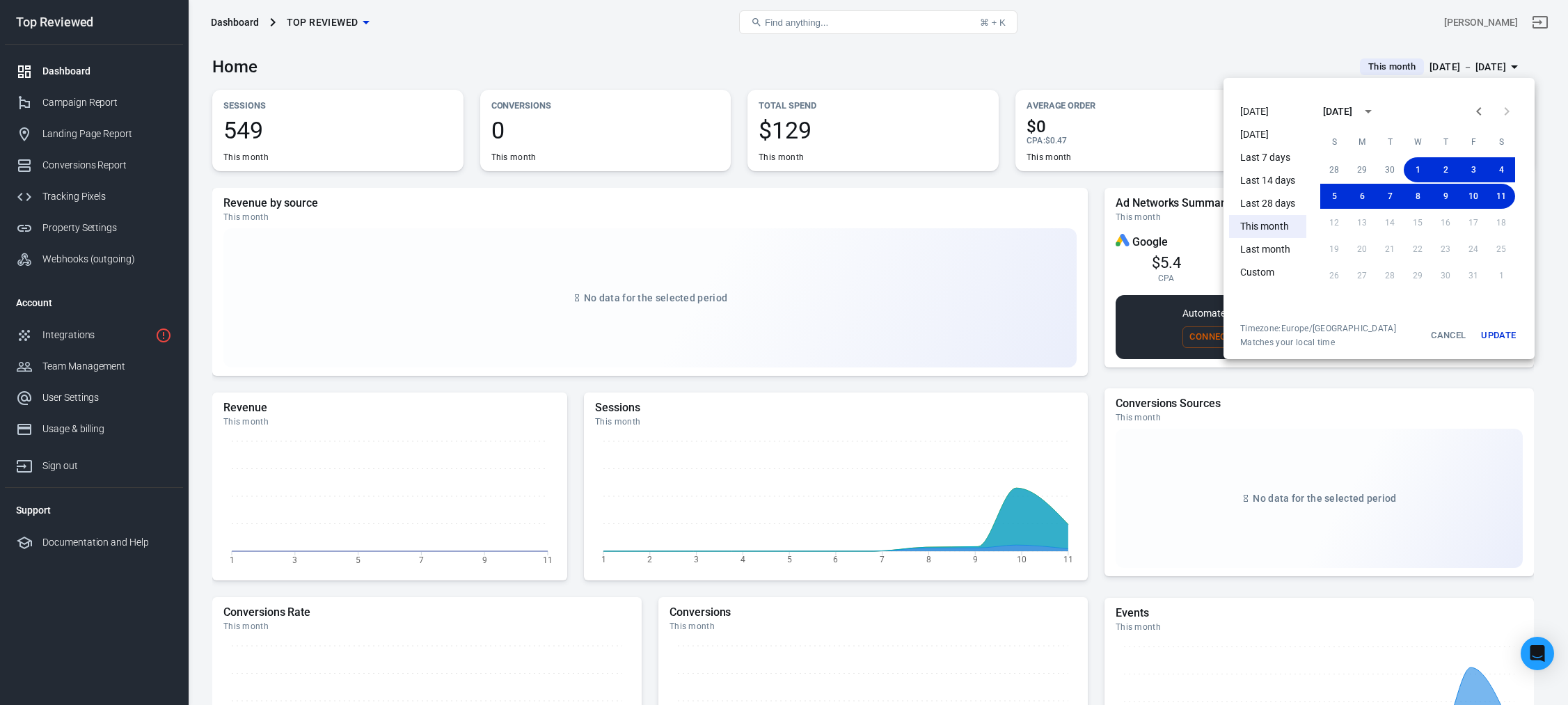
click at [1127, 74] on div at bounding box center [784, 352] width 1568 height 705
